Goal: Transaction & Acquisition: Purchase product/service

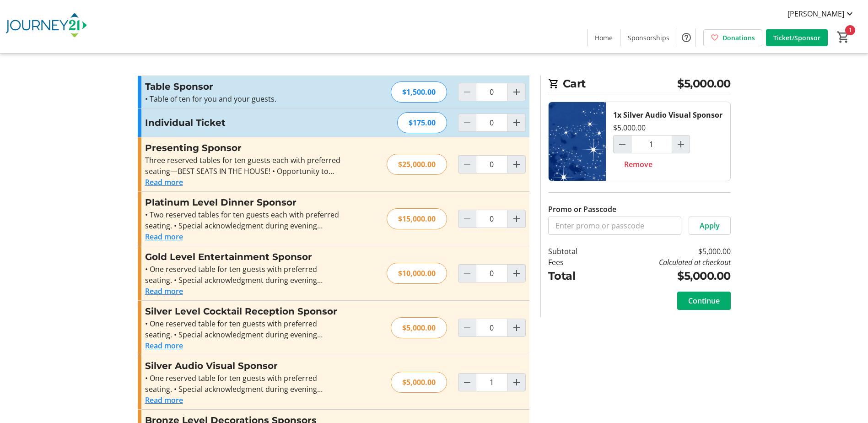
type input "0"
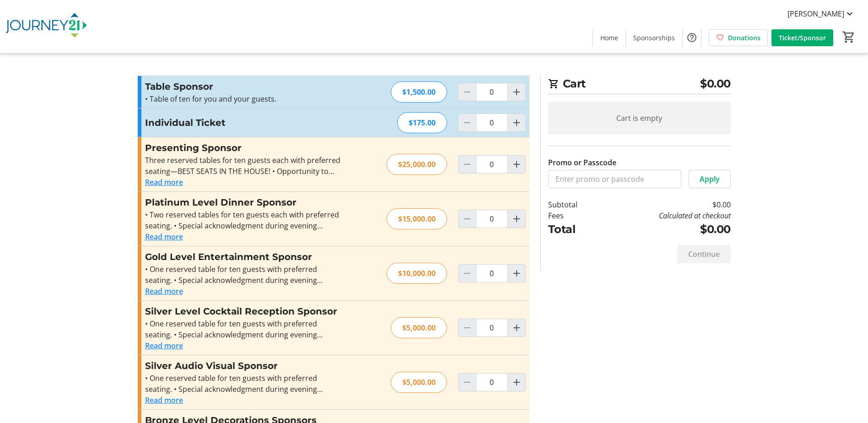
click at [45, 21] on img at bounding box center [45, 27] width 81 height 46
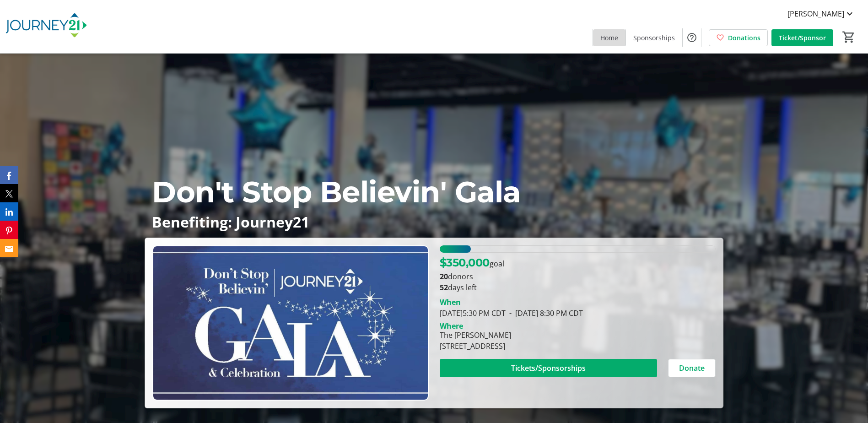
click at [607, 38] on span "Home" at bounding box center [609, 38] width 18 height 10
click at [616, 34] on span "Home" at bounding box center [609, 38] width 18 height 10
click at [70, 24] on img at bounding box center [45, 27] width 81 height 46
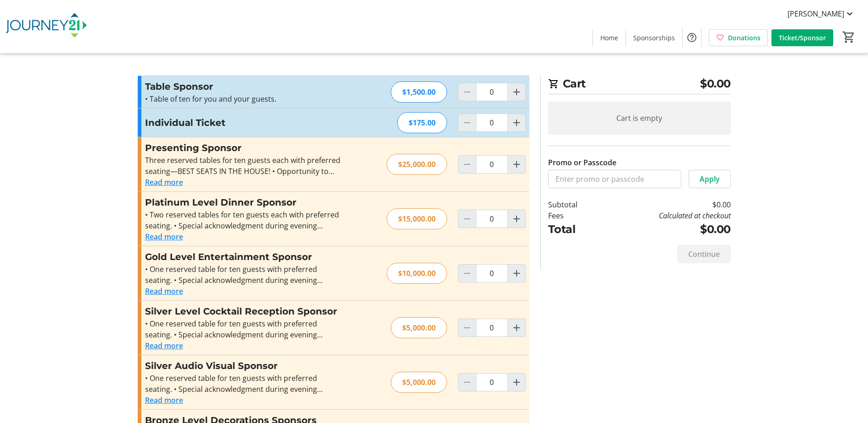
click at [38, 27] on img at bounding box center [45, 27] width 81 height 46
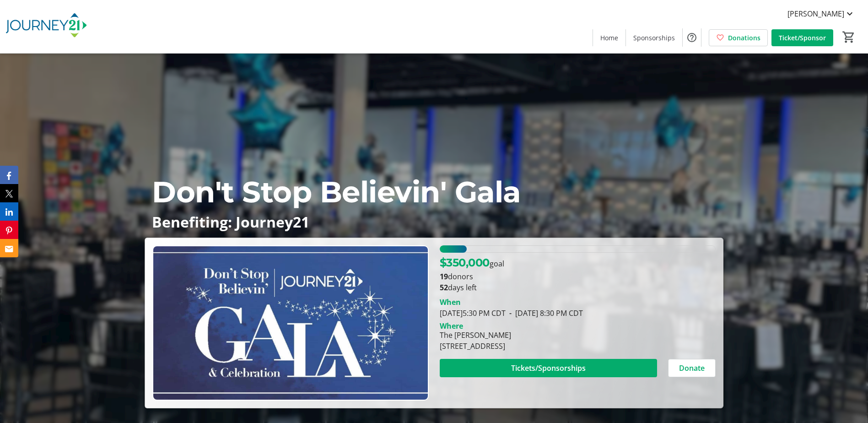
click at [82, 211] on div "Don't Stop Believin' Gala Benefiting: Journey21 $350,000 goal 19 donors 52 days…" at bounding box center [434, 231] width 868 height 354
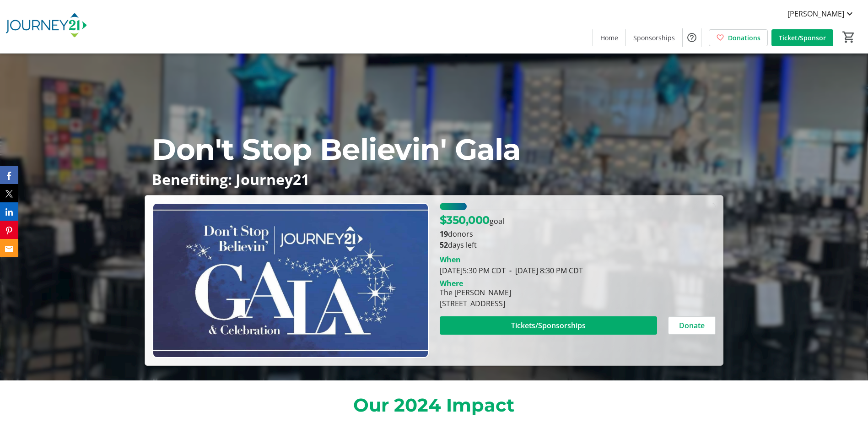
scroll to position [91, 0]
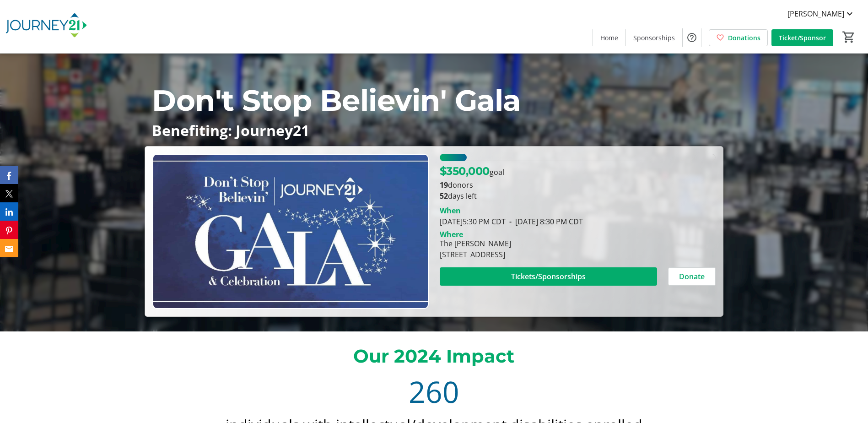
click at [511, 241] on div "The [PERSON_NAME]" at bounding box center [475, 243] width 71 height 11
drag, startPoint x: 607, startPoint y: 256, endPoint x: 434, endPoint y: 255, distance: 172.5
click at [434, 255] on div "The Valerie 1281 Blue Ribbon Drive, Oconomowoc, WI 53066" at bounding box center [475, 249] width 82 height 22
copy div "[STREET_ADDRESS]"
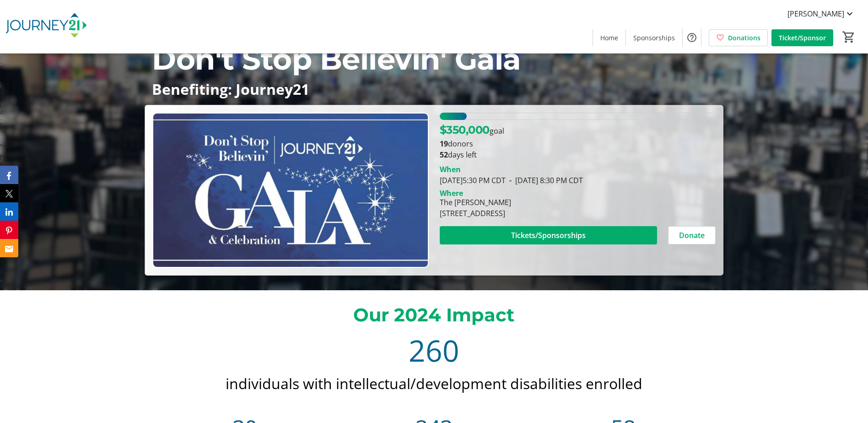
scroll to position [0, 0]
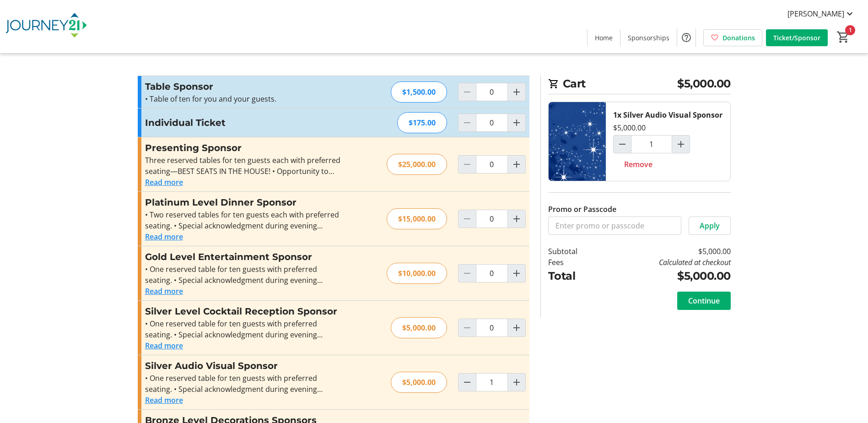
type input "0"
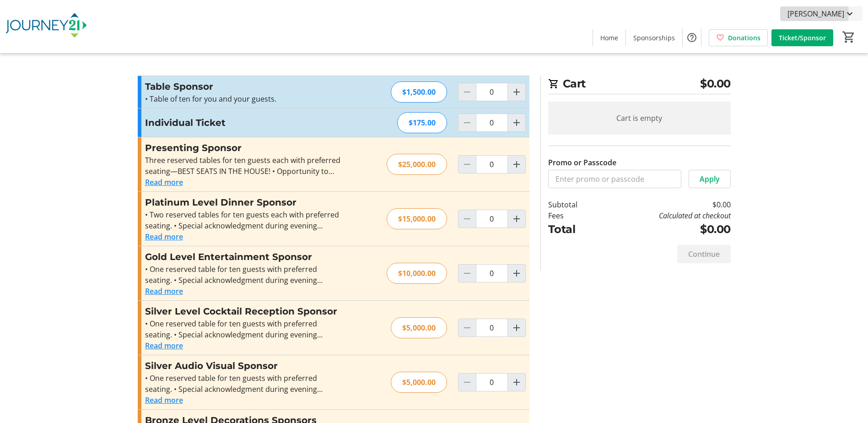
click at [812, 13] on span "[PERSON_NAME]" at bounding box center [815, 13] width 57 height 11
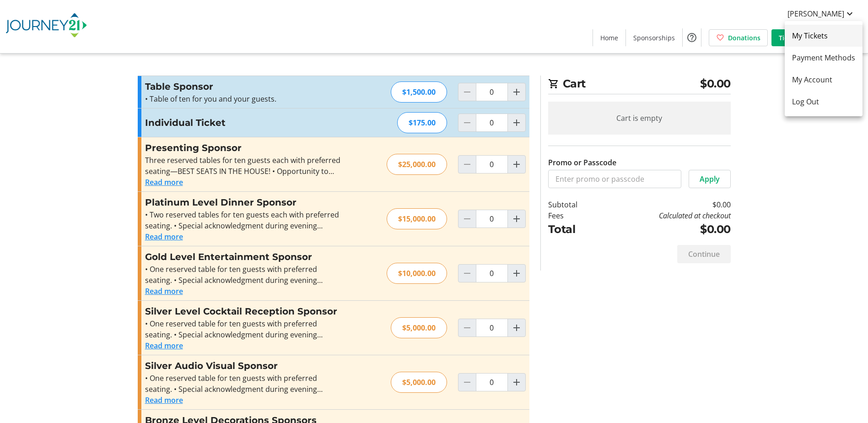
click at [810, 36] on span "My Tickets" at bounding box center [823, 35] width 63 height 11
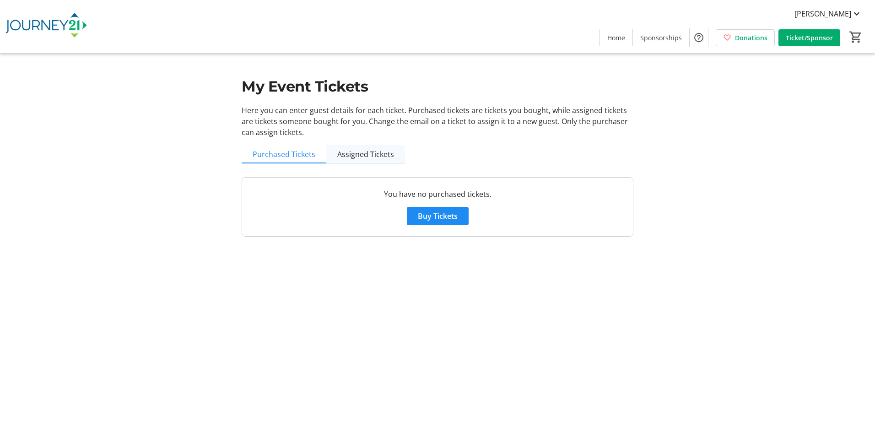
click at [364, 150] on span "Assigned Tickets" at bounding box center [365, 153] width 57 height 7
click at [279, 151] on span "Purchased Tickets" at bounding box center [283, 153] width 63 height 7
click at [843, 10] on span "[PERSON_NAME]" at bounding box center [822, 13] width 57 height 11
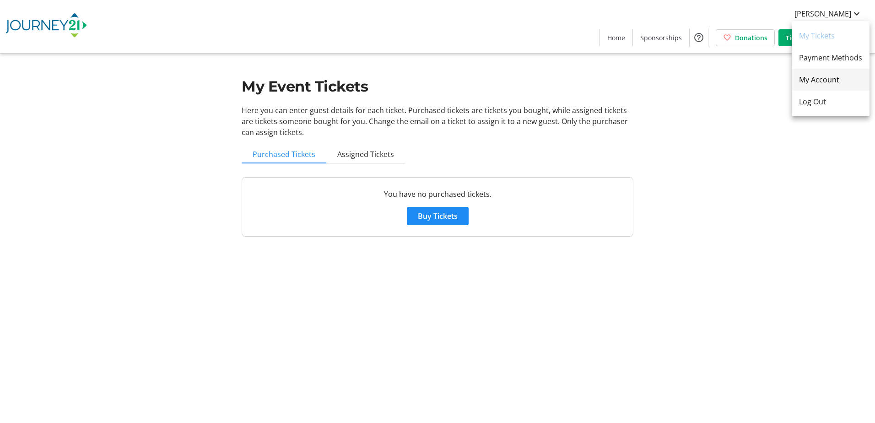
click at [823, 79] on span "My Account" at bounding box center [830, 79] width 63 height 11
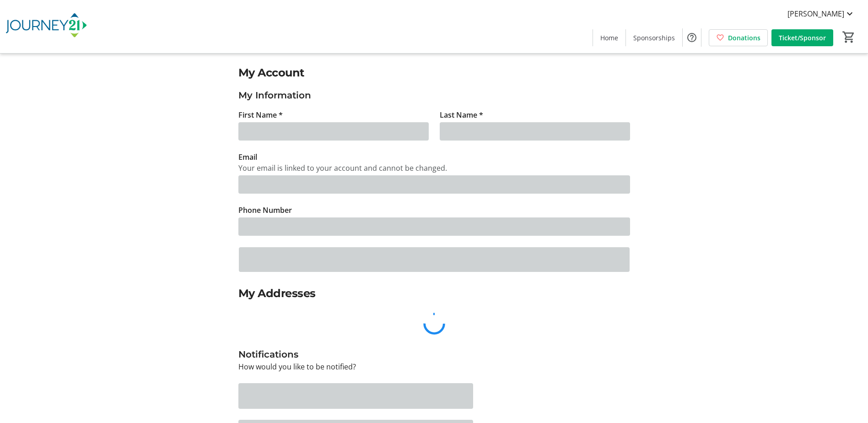
type input "Cindy"
type input "Meyer"
type input "abby.daggett@rogersbh.org"
type input "(507) 304-0020"
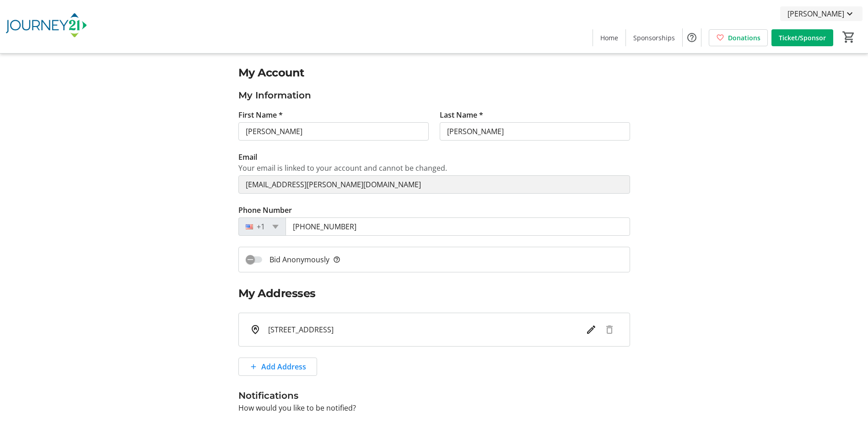
click at [830, 11] on span "[PERSON_NAME]" at bounding box center [815, 13] width 57 height 11
click at [820, 34] on span "My Tickets" at bounding box center [823, 35] width 63 height 11
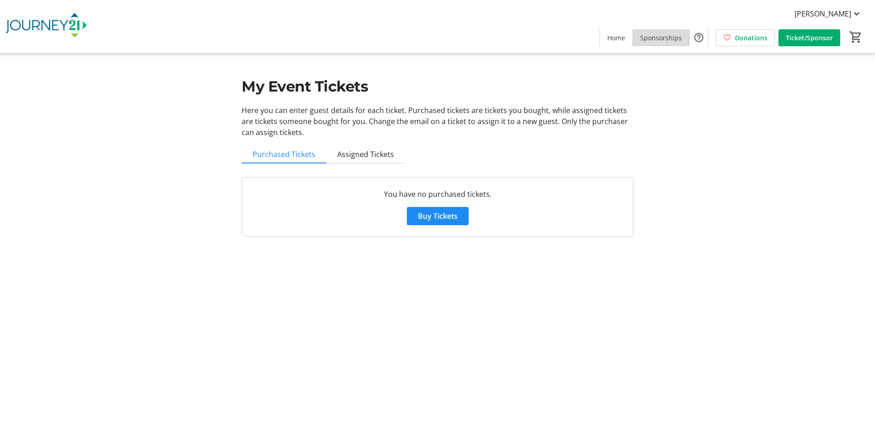
click at [683, 37] on span at bounding box center [661, 38] width 56 height 22
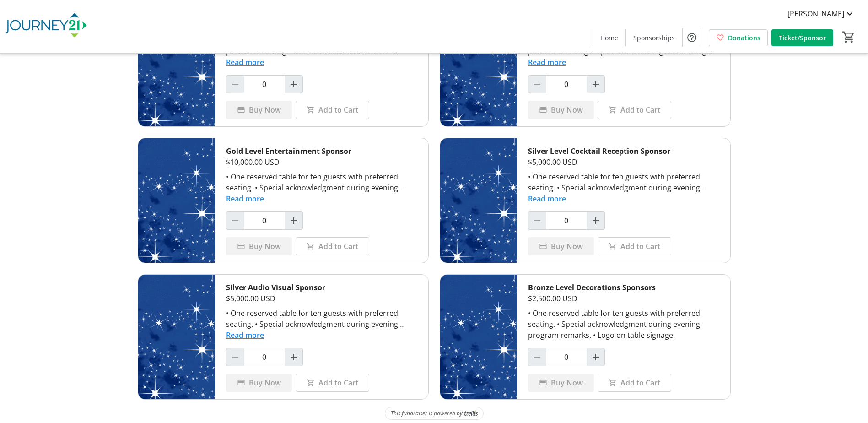
scroll to position [100, 0]
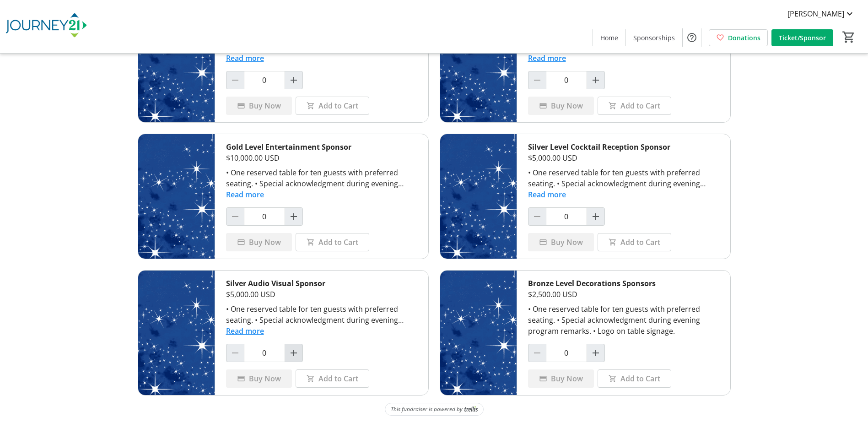
click at [291, 350] on mat-icon "Increment by one" at bounding box center [293, 352] width 11 height 11
type input "1"
click at [332, 377] on span "Add to Cart" at bounding box center [338, 378] width 40 height 11
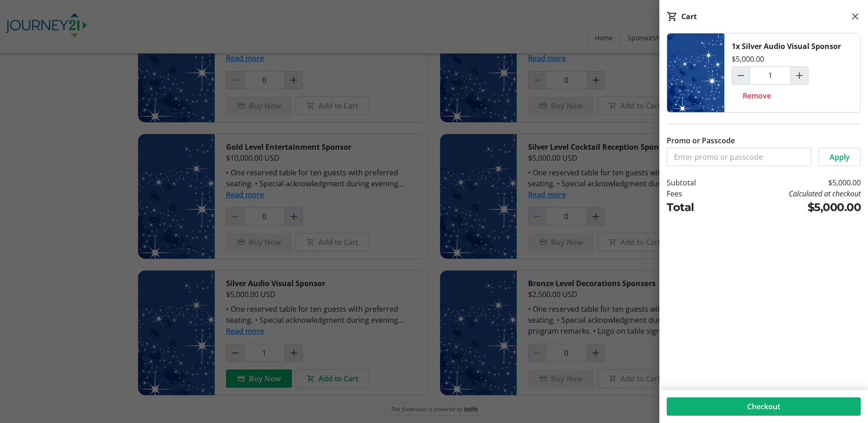
click at [789, 403] on span at bounding box center [763, 406] width 194 height 22
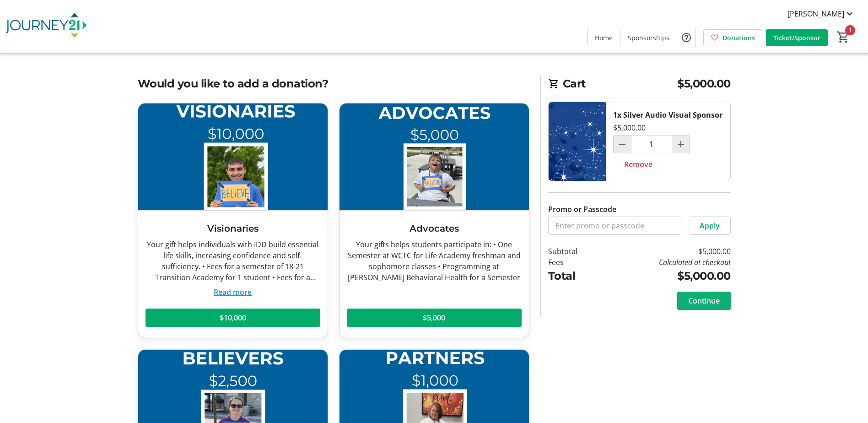
click at [696, 298] on span "Continue" at bounding box center [704, 300] width 32 height 11
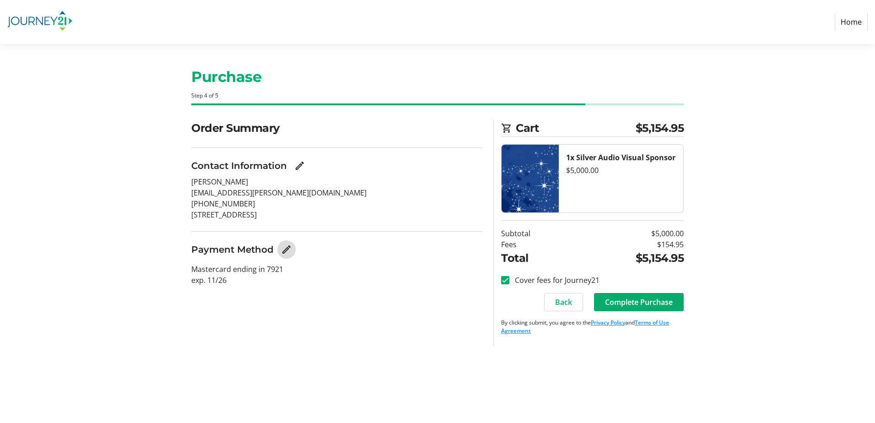
click at [285, 245] on mat-icon "Edit Payment Method" at bounding box center [286, 249] width 11 height 11
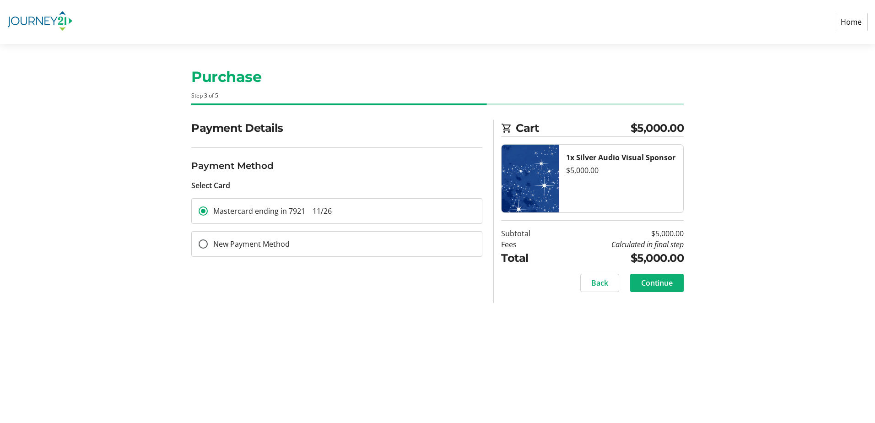
click at [661, 284] on span "Continue" at bounding box center [657, 282] width 32 height 11
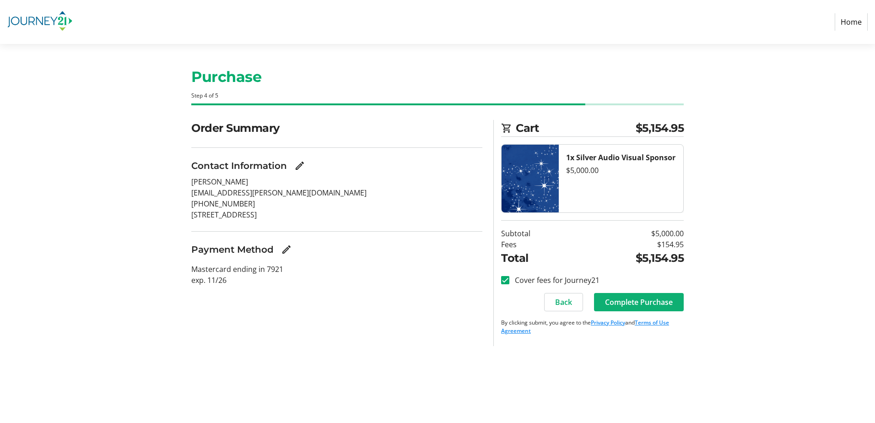
click at [640, 301] on span "Complete Purchase" at bounding box center [639, 301] width 68 height 11
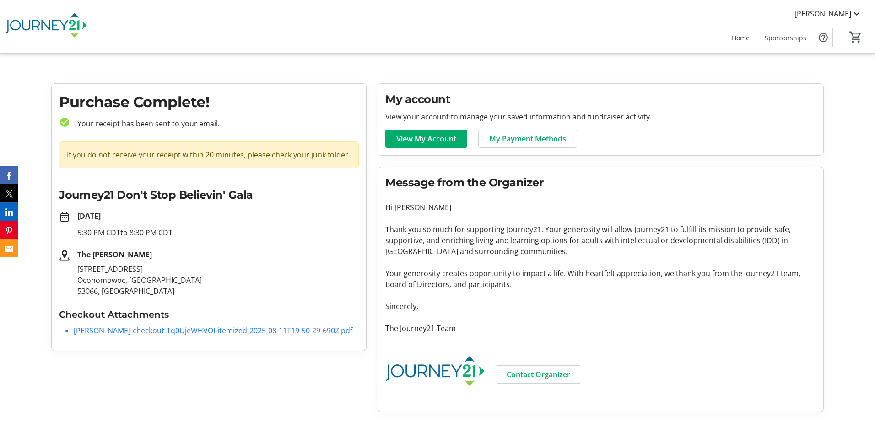
click at [210, 331] on link "Cindy-Meyer-checkout-Tq0UjeWHVOI-itemized-2025-08-11T19-50-29-690Z.pdf" at bounding box center [213, 330] width 279 height 10
click at [824, 16] on span "[PERSON_NAME]" at bounding box center [822, 13] width 57 height 11
click at [822, 38] on span "My Tickets" at bounding box center [830, 35] width 63 height 11
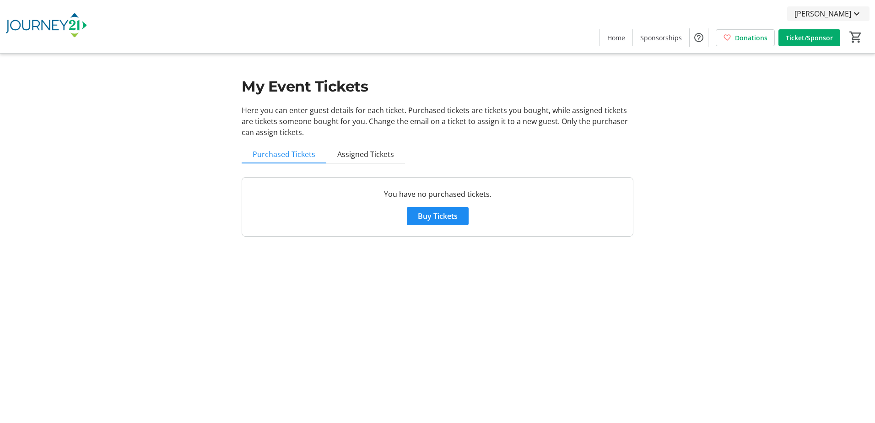
click at [827, 15] on span "[PERSON_NAME]" at bounding box center [822, 13] width 57 height 11
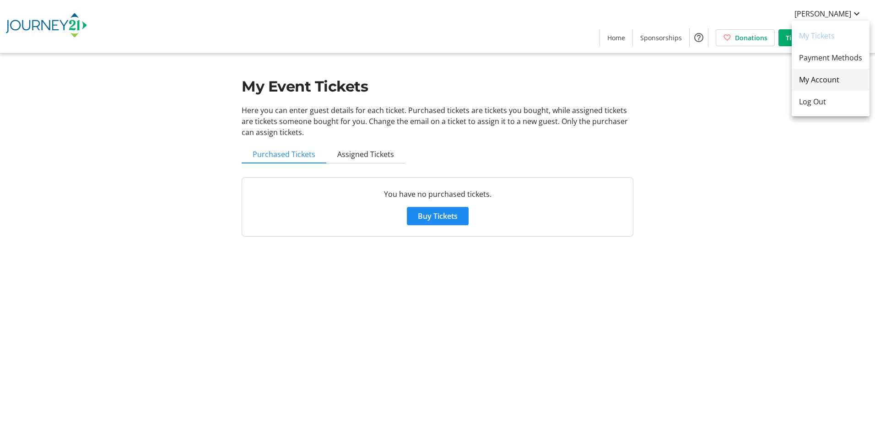
click at [809, 79] on span "My Account" at bounding box center [830, 79] width 63 height 11
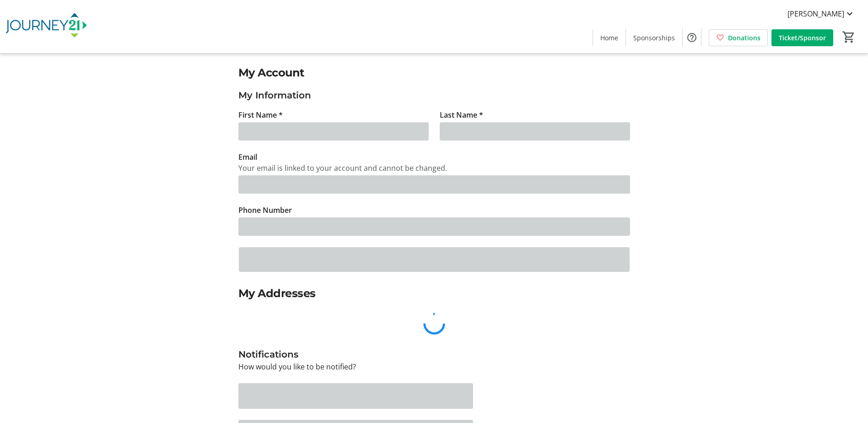
type input "Cindy"
type input "Meyer"
type input "abby.daggett@rogersbh.org"
type input "(507) 304-0020"
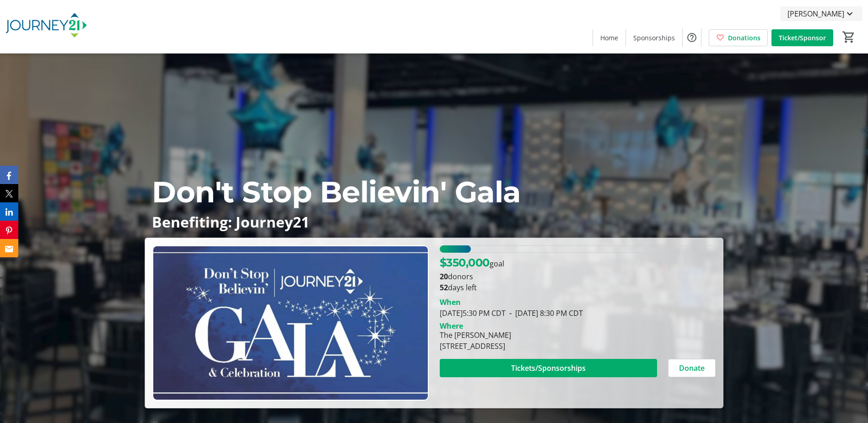
click at [816, 14] on span "[PERSON_NAME]" at bounding box center [815, 13] width 57 height 11
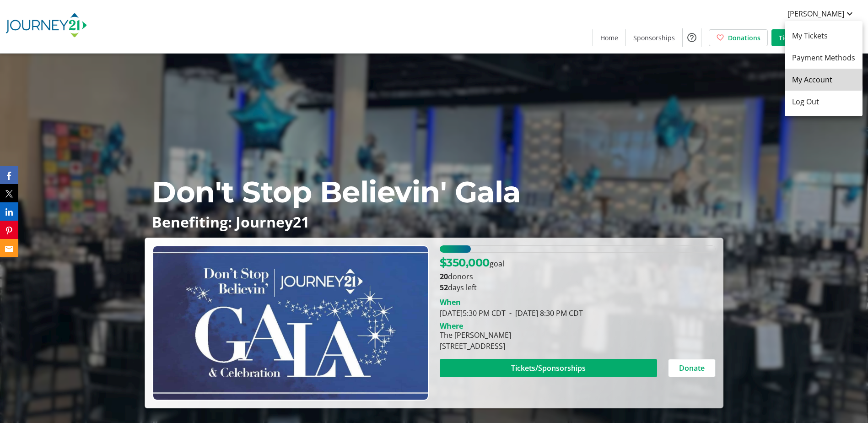
click at [810, 78] on span "My Account" at bounding box center [823, 79] width 63 height 11
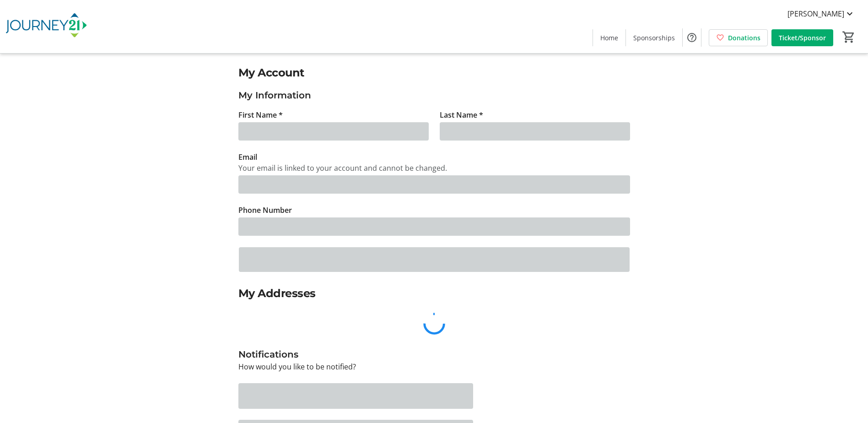
type input "Cindy"
type input "Meyer"
type input "abby.daggett@rogersbh.org"
type input "(507) 304-0020"
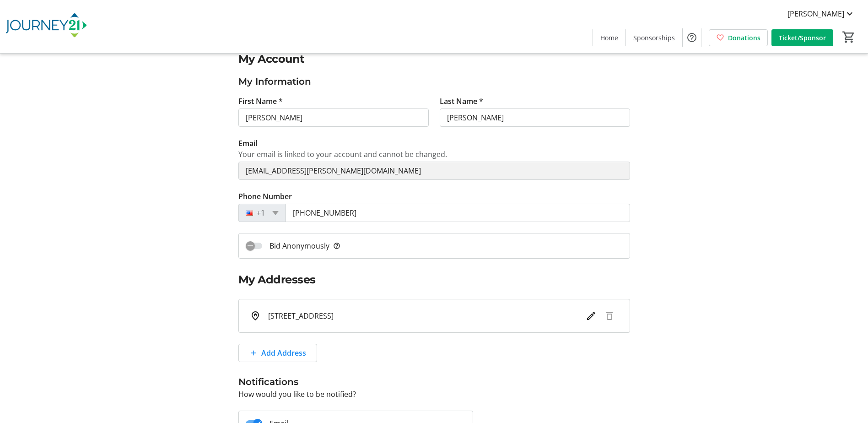
scroll to position [46, 0]
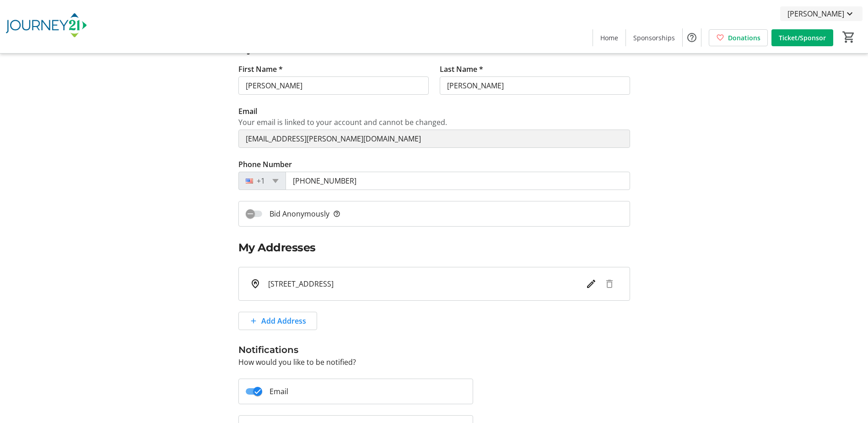
click at [830, 17] on span "[PERSON_NAME]" at bounding box center [815, 13] width 57 height 11
click at [615, 37] on div at bounding box center [434, 211] width 868 height 423
click at [611, 37] on span "Home" at bounding box center [609, 38] width 18 height 10
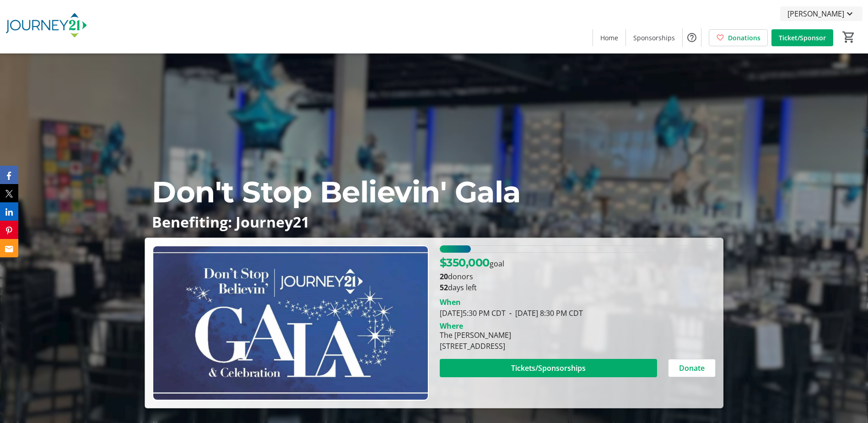
click at [824, 14] on span "[PERSON_NAME]" at bounding box center [815, 13] width 57 height 11
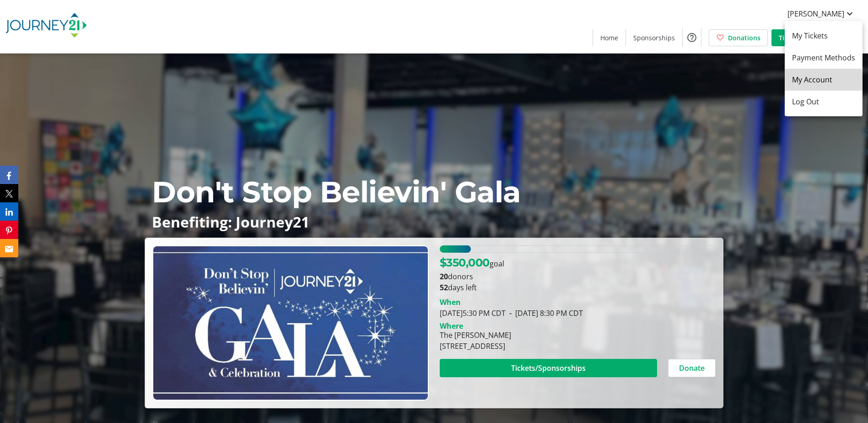
click at [807, 81] on span "My Account" at bounding box center [823, 79] width 63 height 11
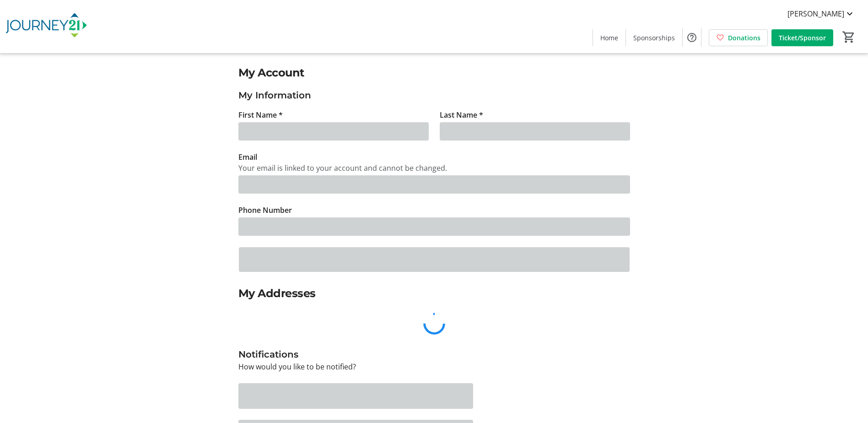
type input "Cindy"
type input "Meyer"
type input "abby.daggett@rogersbh.org"
type input "(507) 304-0020"
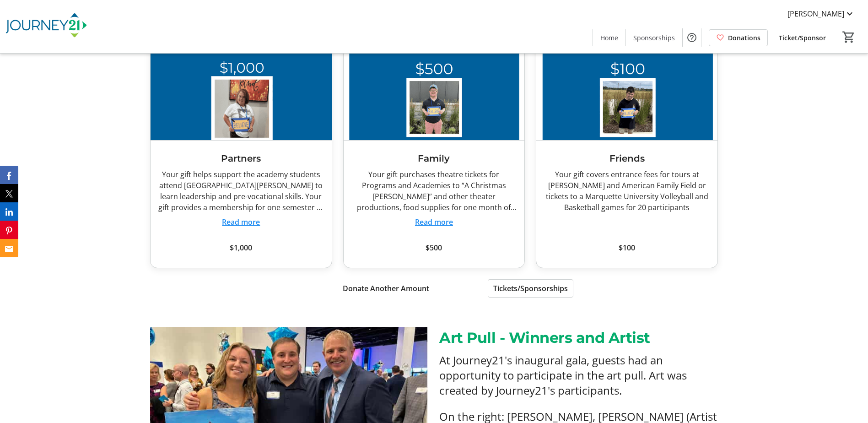
scroll to position [2379, 0]
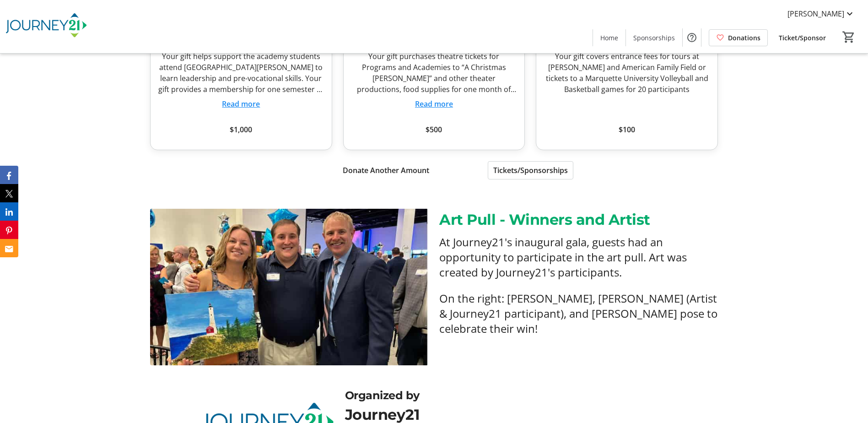
click at [534, 173] on span "Tickets/Sponsorships" at bounding box center [530, 170] width 75 height 11
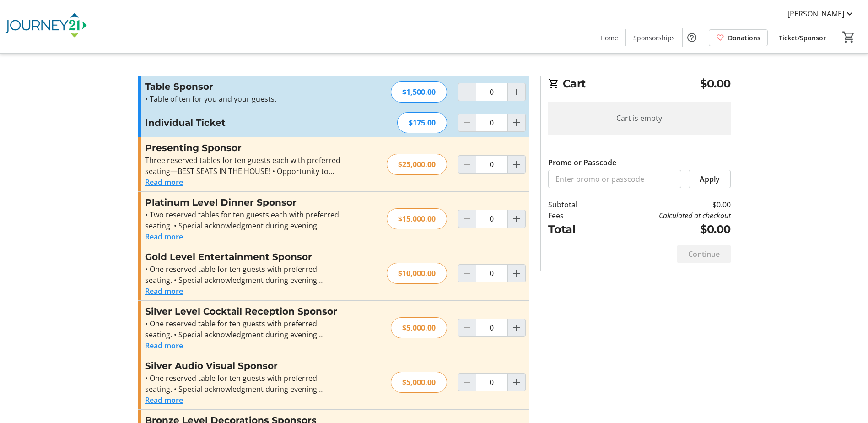
click at [803, 35] on span "Ticket/Sponsor" at bounding box center [802, 38] width 47 height 10
